Goal: Task Accomplishment & Management: Complete application form

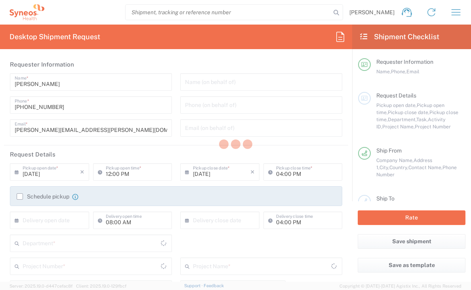
type input "[GEOGRAPHIC_DATA]"
type input "Department"
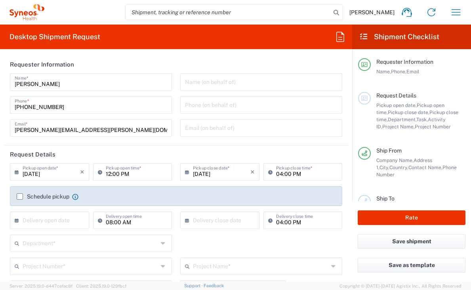
type input "[GEOGRAPHIC_DATA]"
type input "Syneos Health Clinical [GEOGRAPHIC_DATA]"
